Goal: Find specific page/section: Find specific page/section

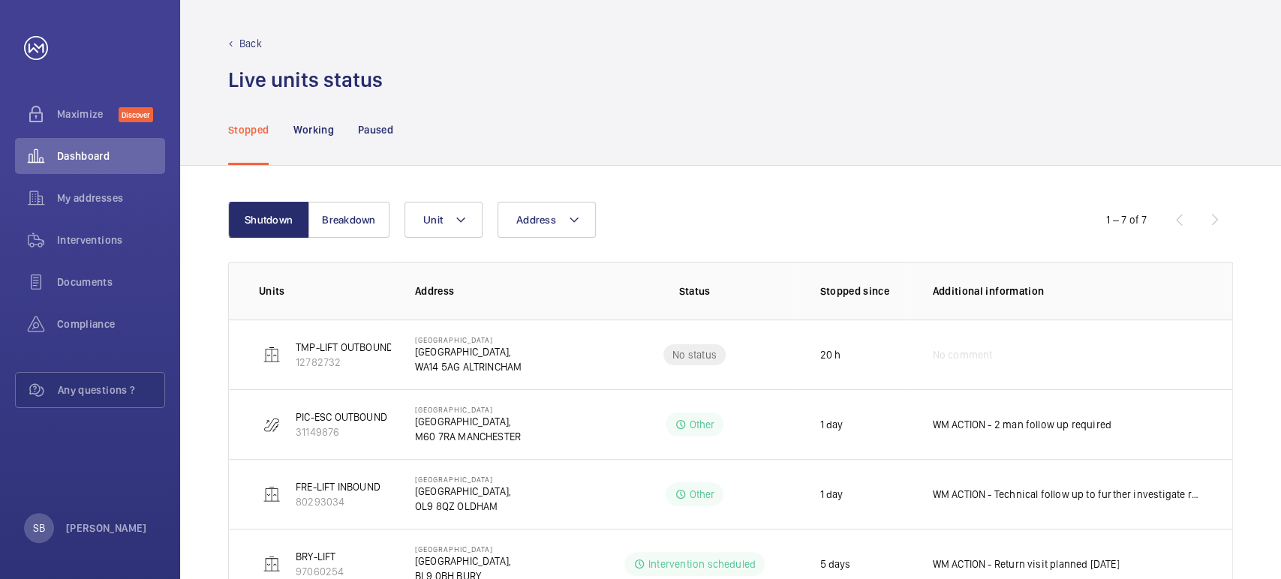
scroll to position [86, 0]
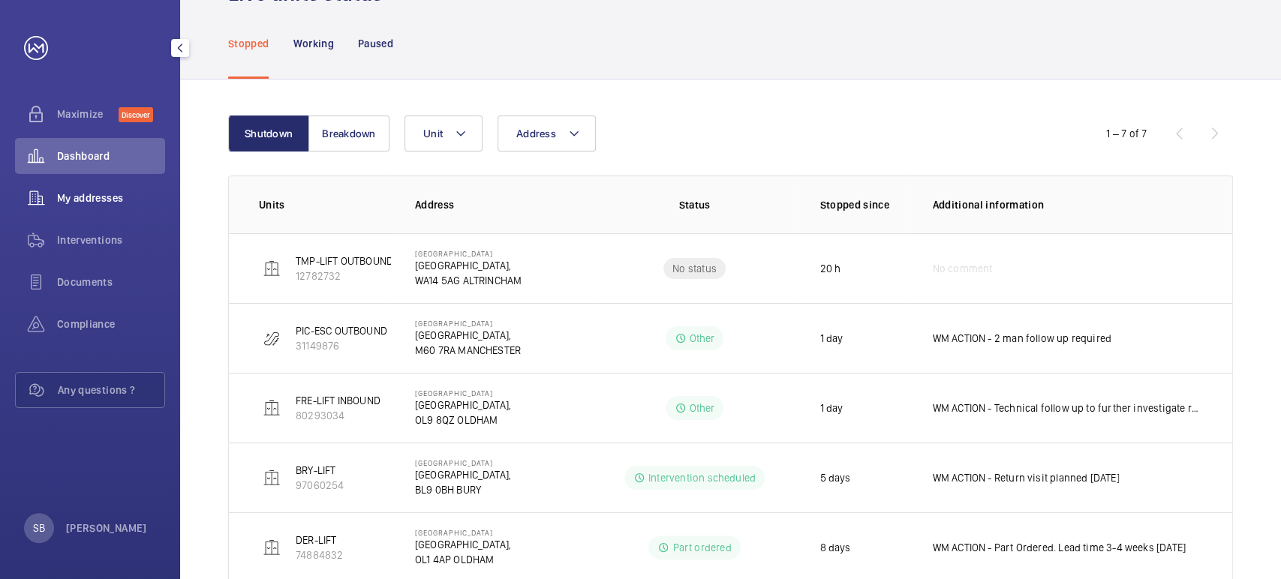
click at [89, 194] on span "My addresses" at bounding box center [111, 198] width 108 height 15
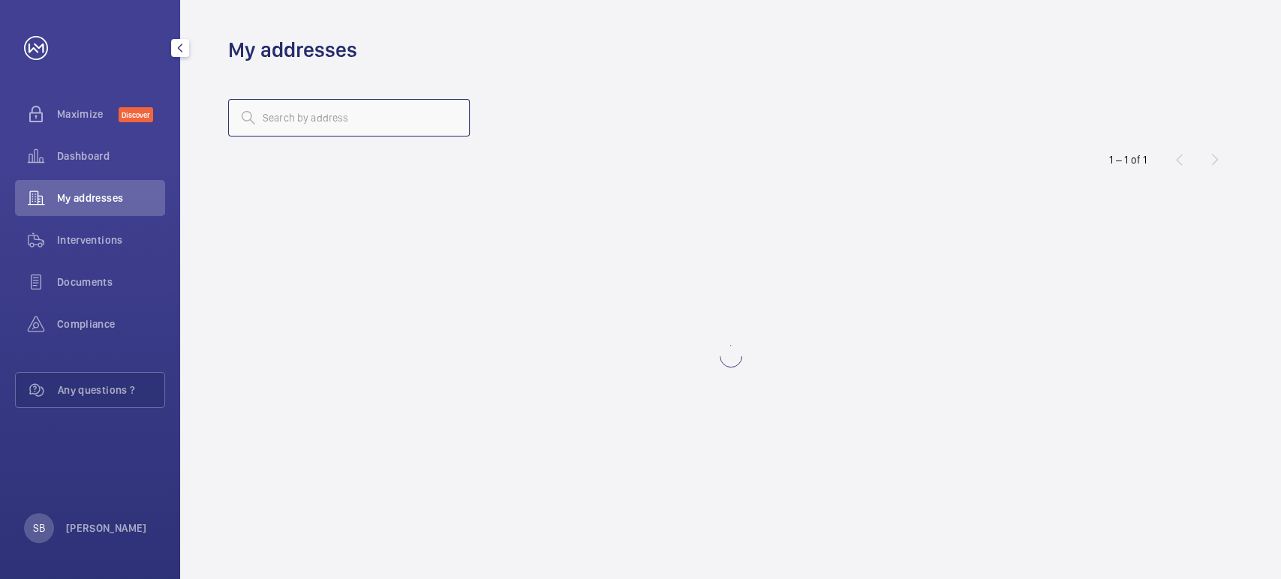
click at [342, 104] on input "text" at bounding box center [349, 118] width 242 height 38
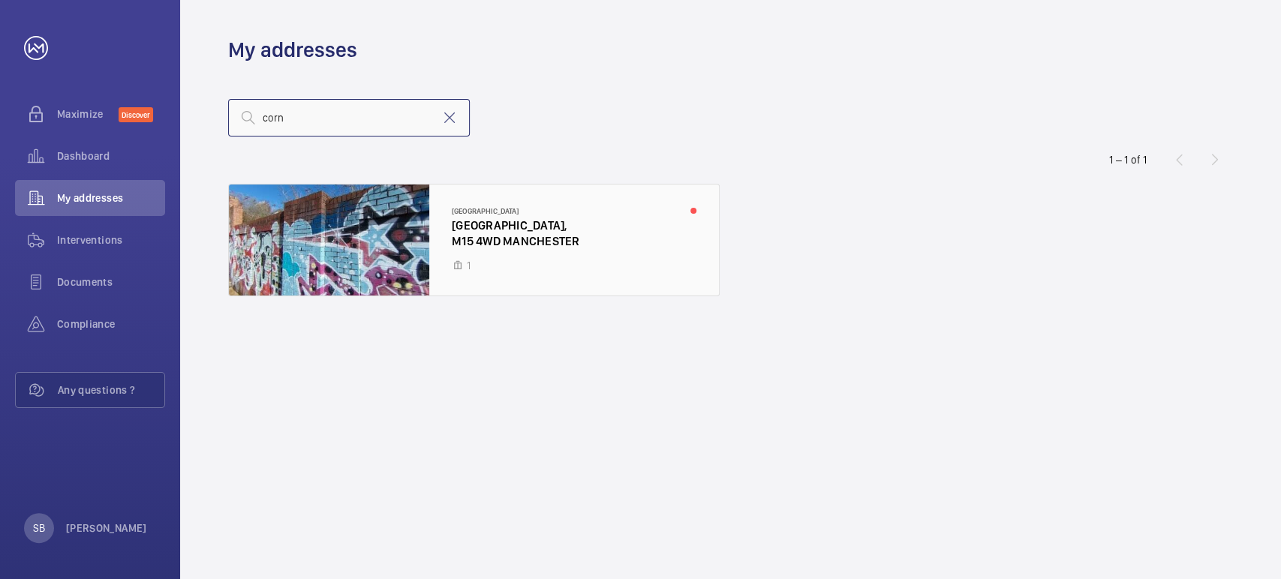
type input "corn"
click at [397, 246] on div at bounding box center [474, 240] width 490 height 111
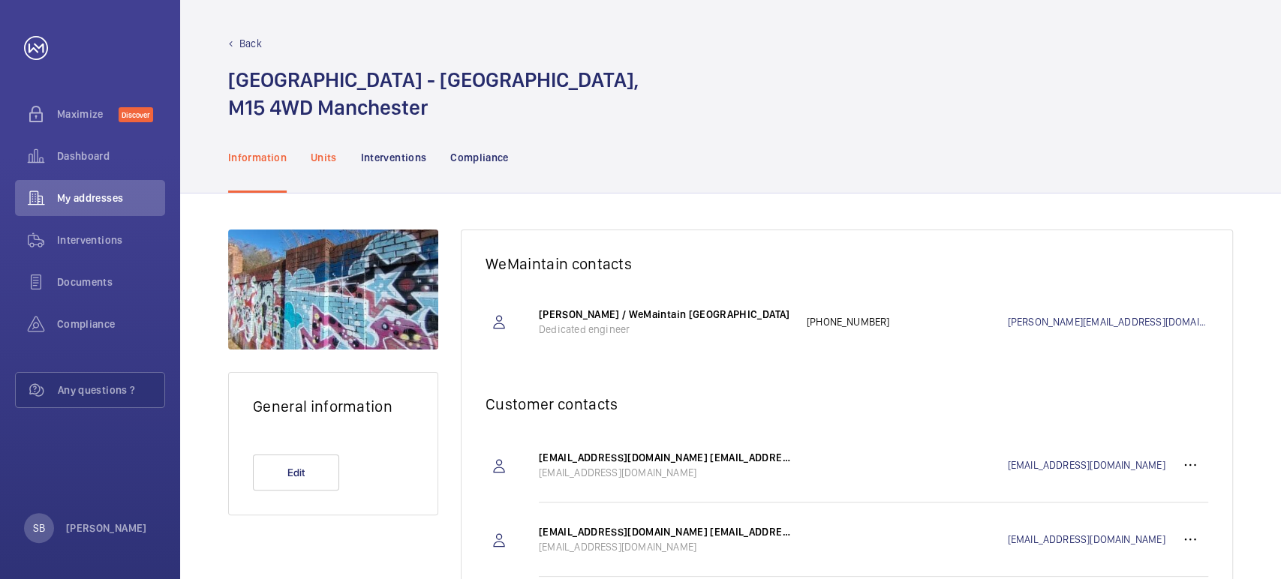
click at [327, 164] on p "Units" at bounding box center [324, 157] width 26 height 15
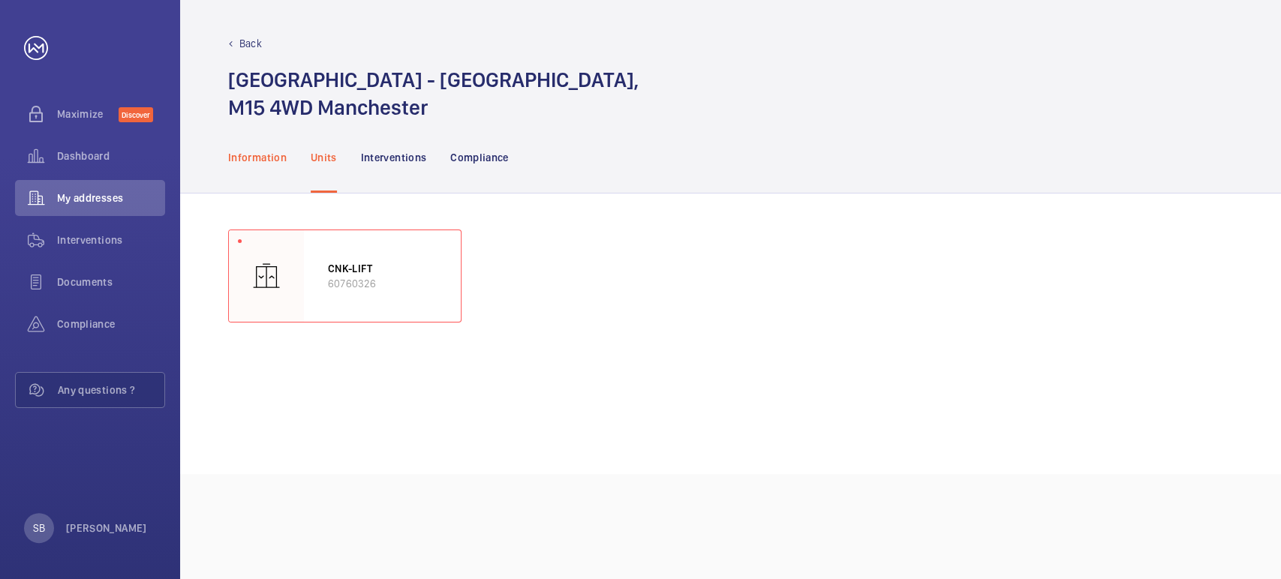
click at [248, 153] on p "Information" at bounding box center [257, 157] width 59 height 15
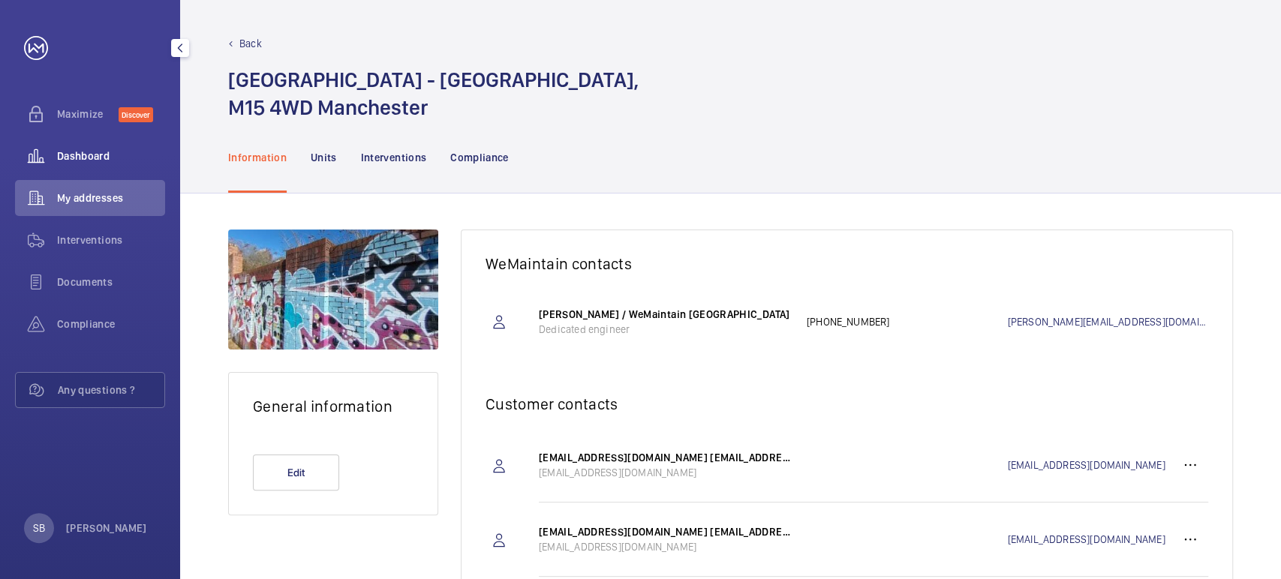
click at [83, 149] on span "Dashboard" at bounding box center [111, 156] width 108 height 15
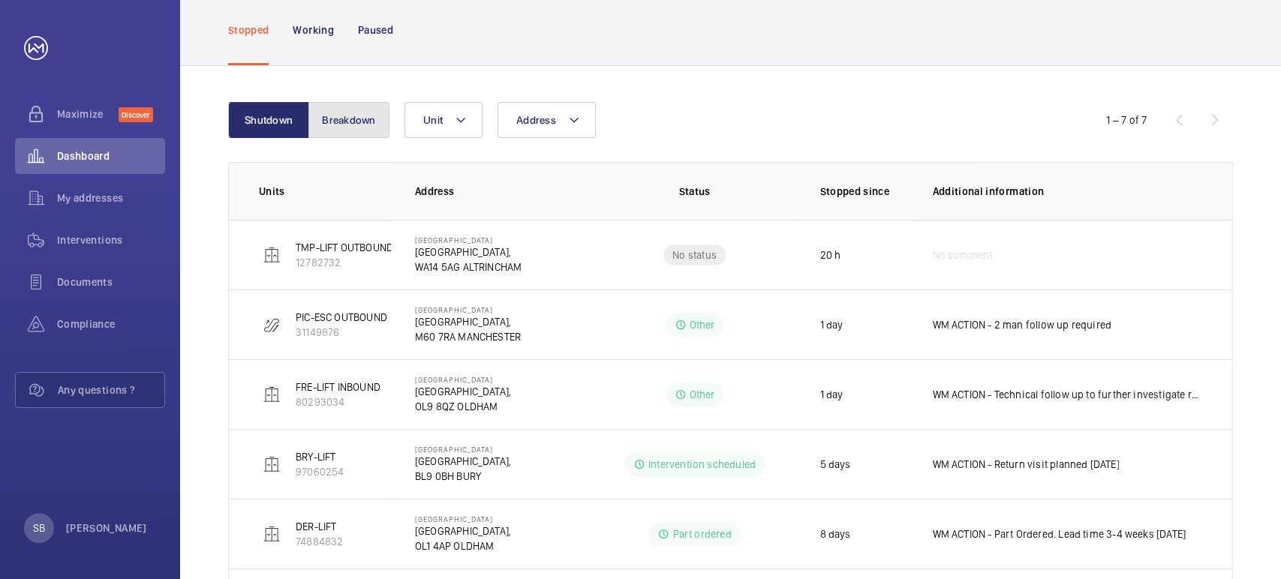
click at [332, 102] on button "Breakdown" at bounding box center [348, 120] width 81 height 36
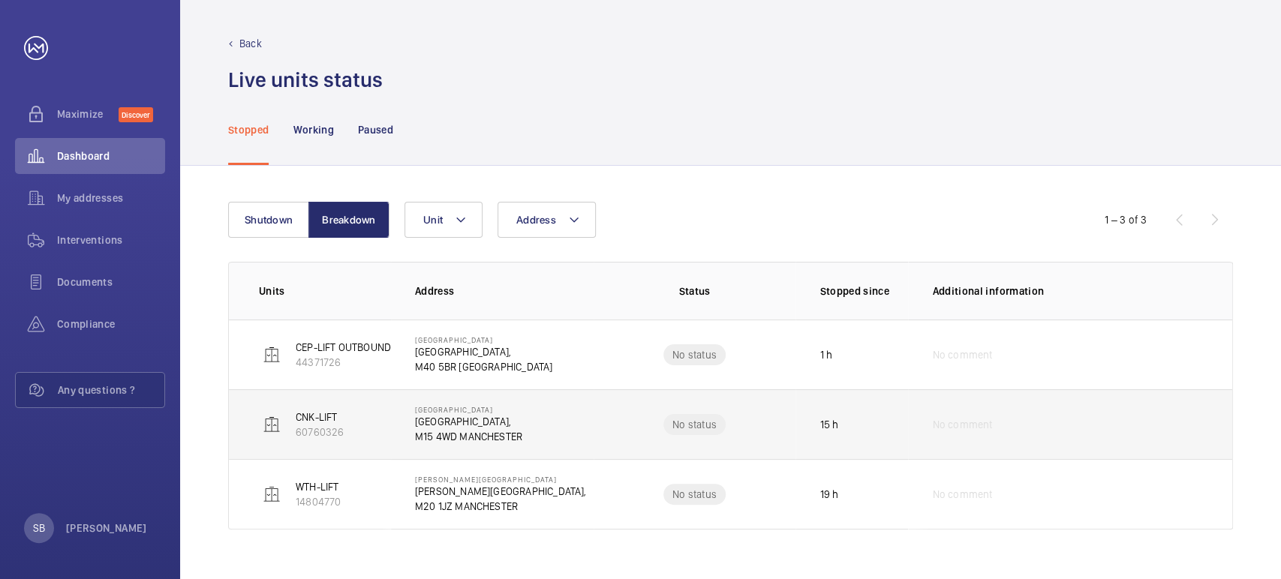
click at [322, 421] on p "CNK-LIFT" at bounding box center [320, 417] width 48 height 15
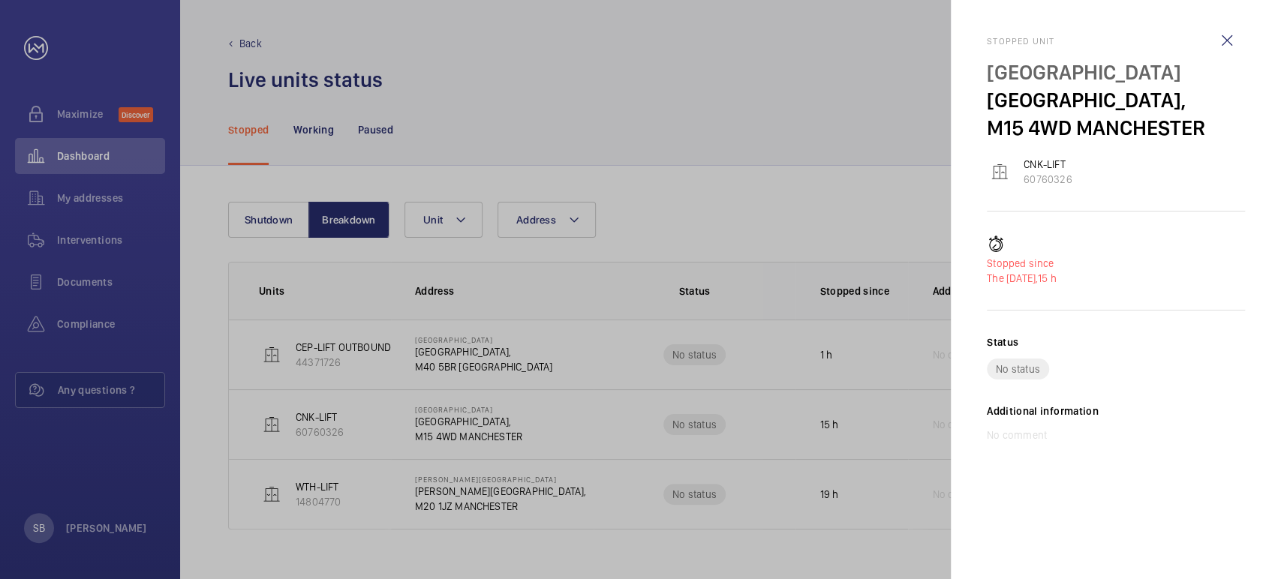
click at [1037, 174] on p "60760326" at bounding box center [1048, 179] width 48 height 15
click at [1075, 94] on p "[GEOGRAPHIC_DATA]," at bounding box center [1116, 100] width 258 height 28
drag, startPoint x: 131, startPoint y: 188, endPoint x: 120, endPoint y: 194, distance: 12.5
click at [129, 188] on div at bounding box center [640, 289] width 1281 height 579
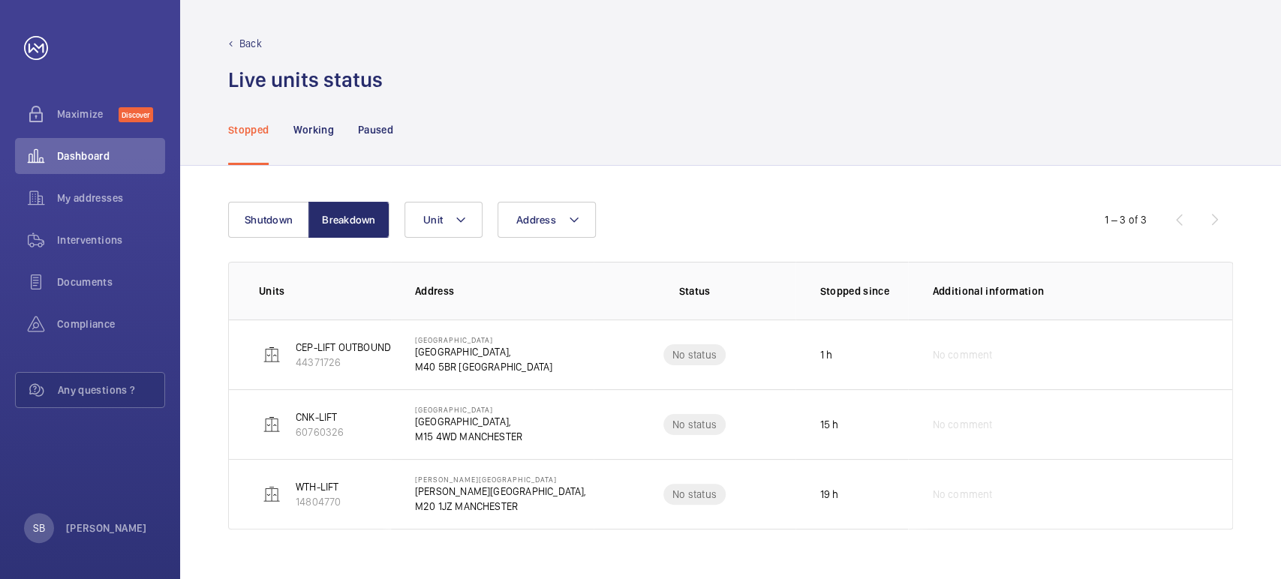
click at [116, 200] on div at bounding box center [640, 289] width 1281 height 579
click at [108, 197] on span "My addresses" at bounding box center [111, 198] width 108 height 15
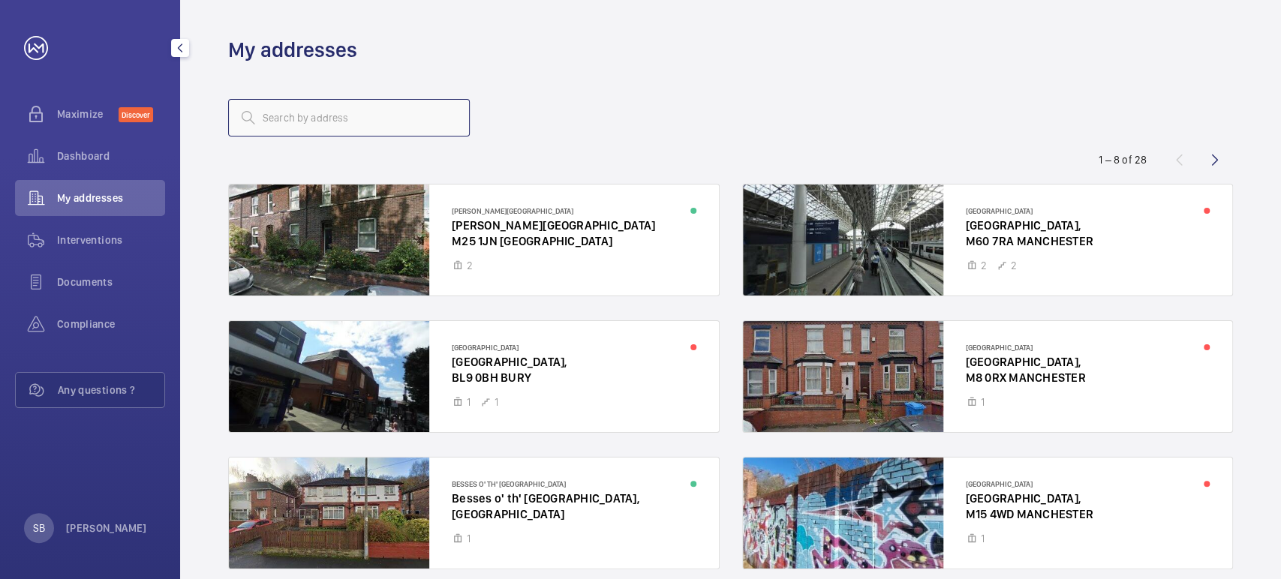
click at [340, 134] on input "text" at bounding box center [349, 118] width 242 height 38
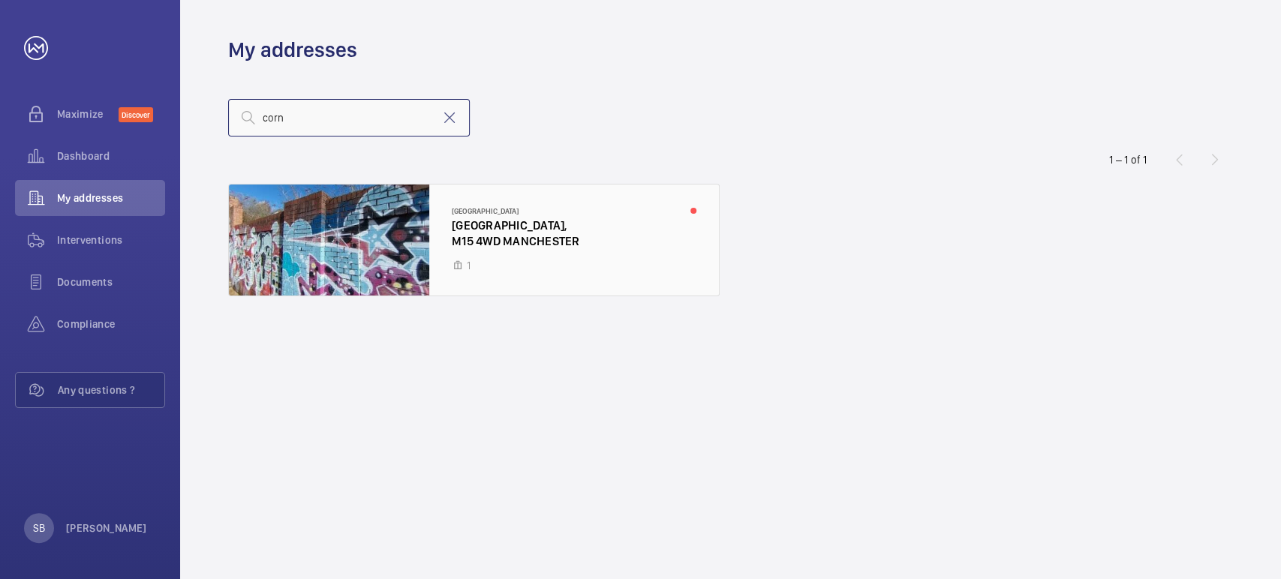
type input "corn"
click at [458, 237] on div at bounding box center [474, 240] width 490 height 111
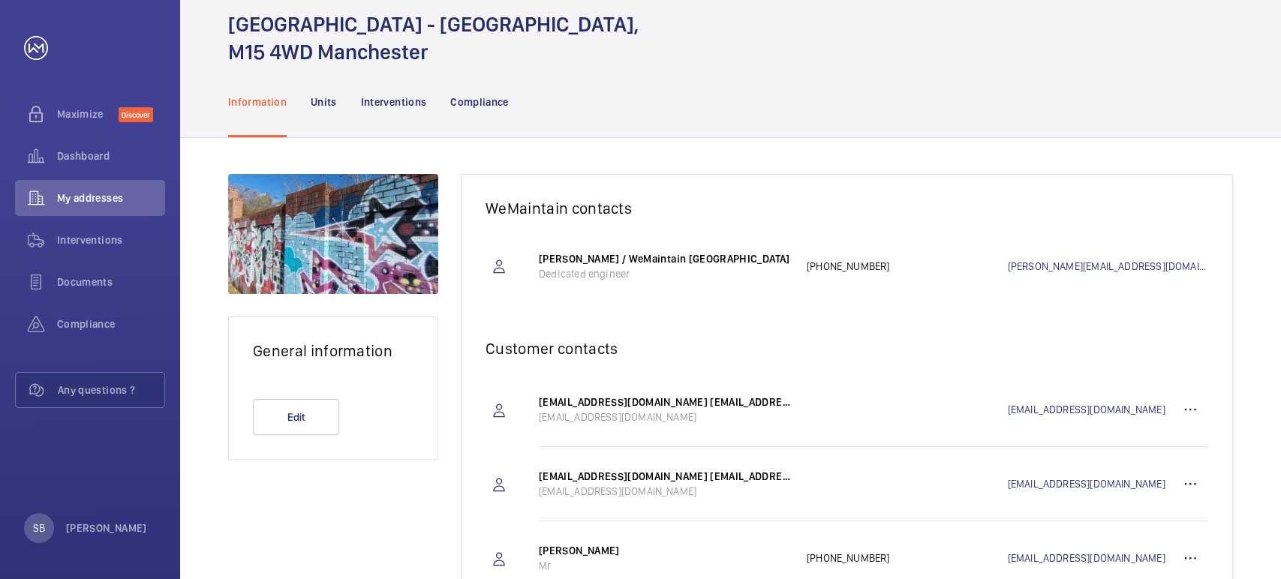
scroll to position [83, 0]
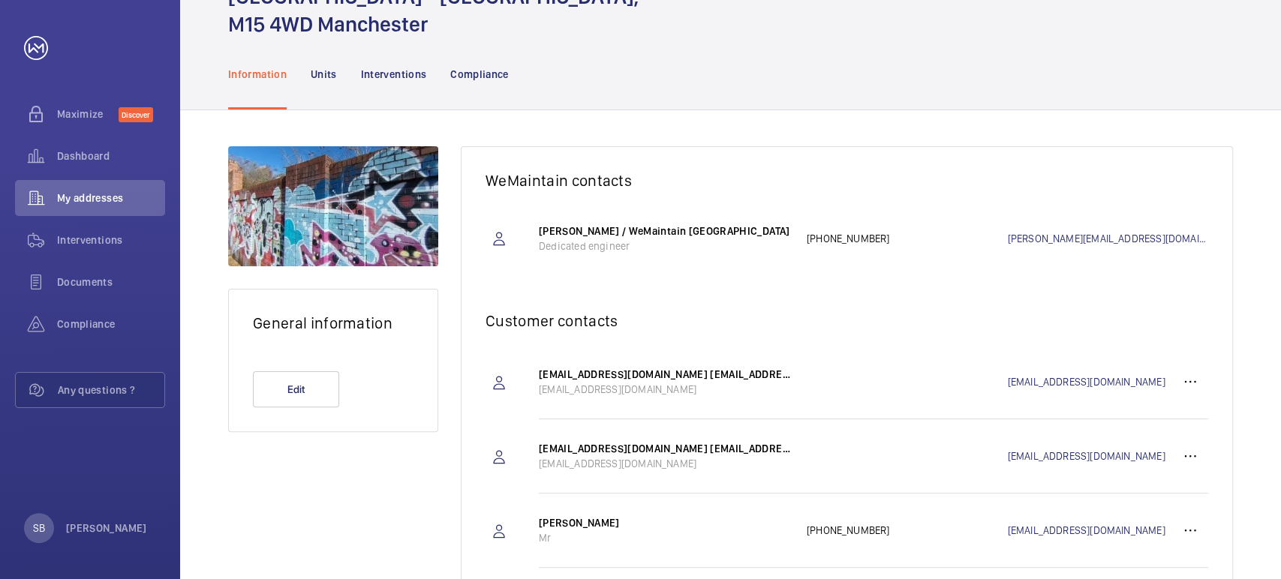
click at [295, 71] on nav "Information Units Interventions Compliance" at bounding box center [368, 73] width 281 height 71
click at [305, 74] on nav "Information Units Interventions Compliance" at bounding box center [368, 73] width 281 height 71
click at [314, 75] on p "Units" at bounding box center [324, 74] width 26 height 15
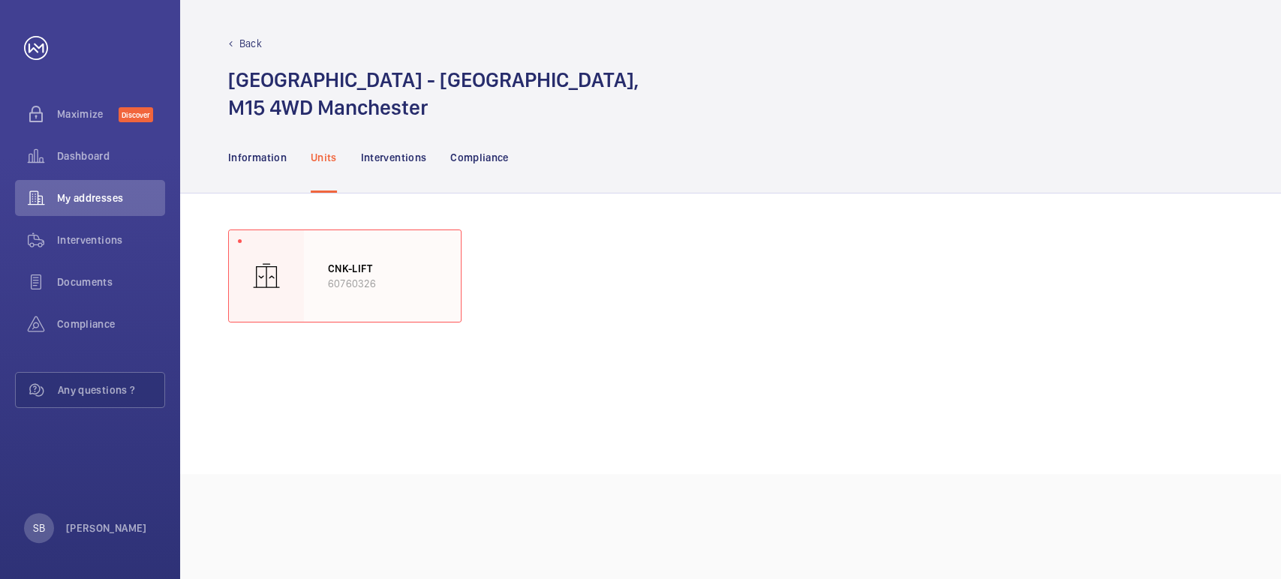
click at [436, 305] on div "CNK-LIFT 60760326" at bounding box center [382, 276] width 157 height 92
